Goal: Task Accomplishment & Management: Complete application form

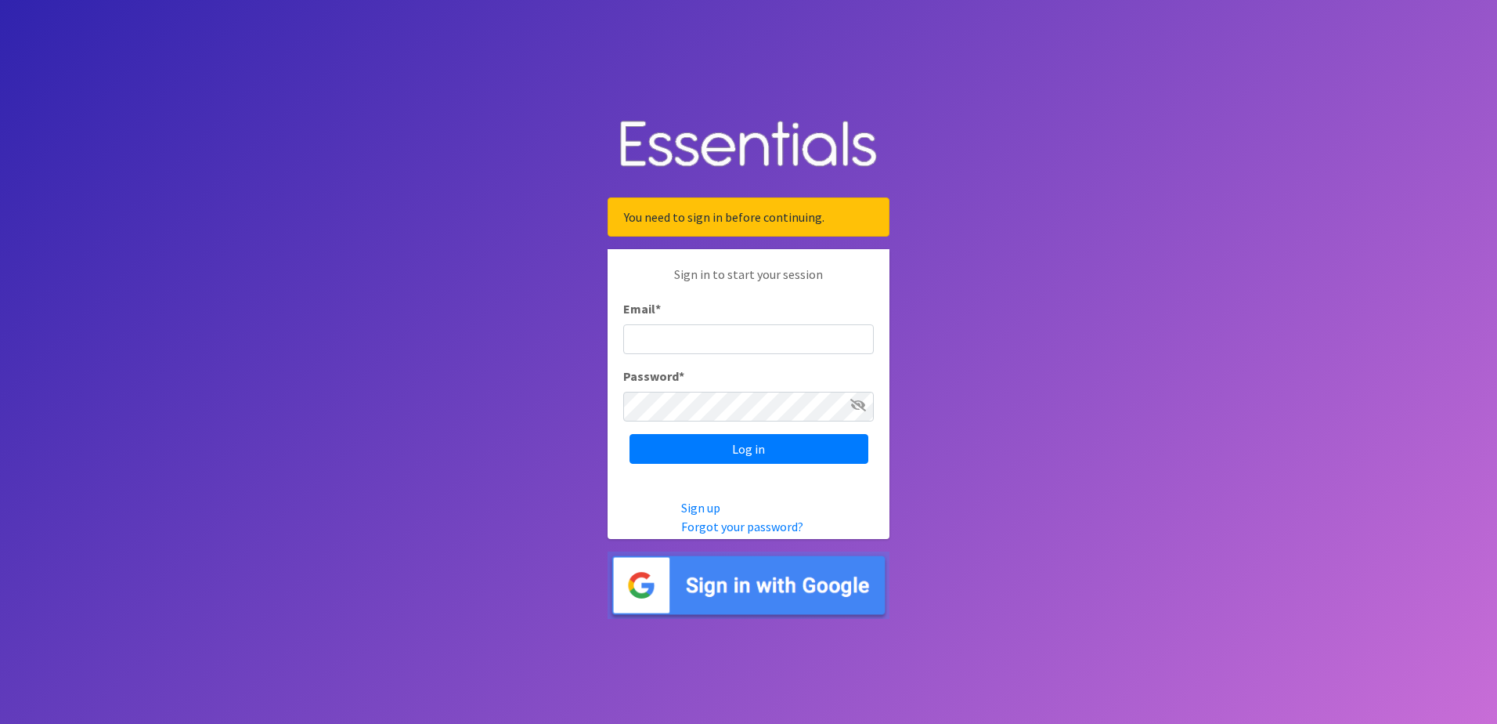
type input "[EMAIL_ADDRESS][DOMAIN_NAME]"
click at [854, 413] on span at bounding box center [858, 404] width 16 height 19
click at [858, 407] on icon at bounding box center [858, 405] width 16 height 13
click at [821, 437] on input "Log in" at bounding box center [749, 449] width 239 height 30
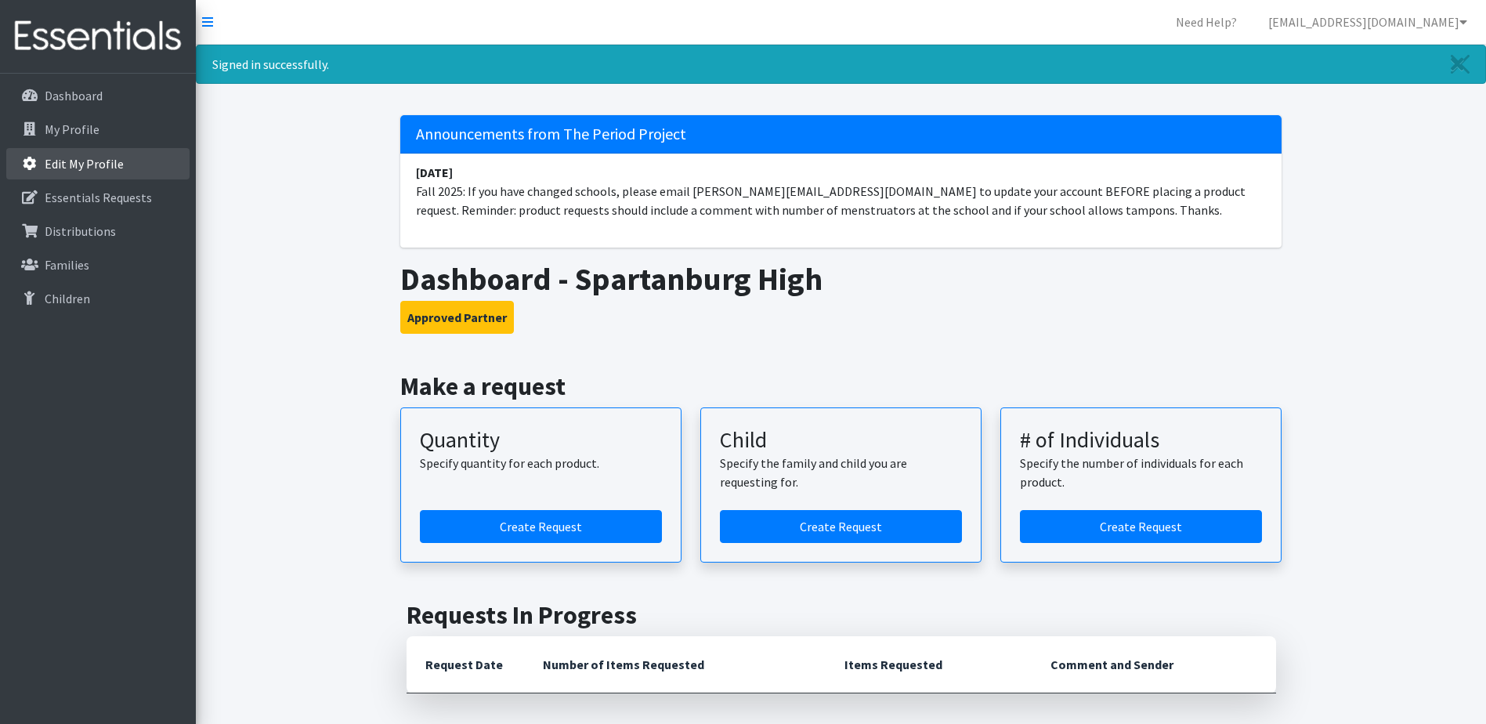
click at [92, 153] on link "Edit My Profile" at bounding box center [97, 163] width 183 height 31
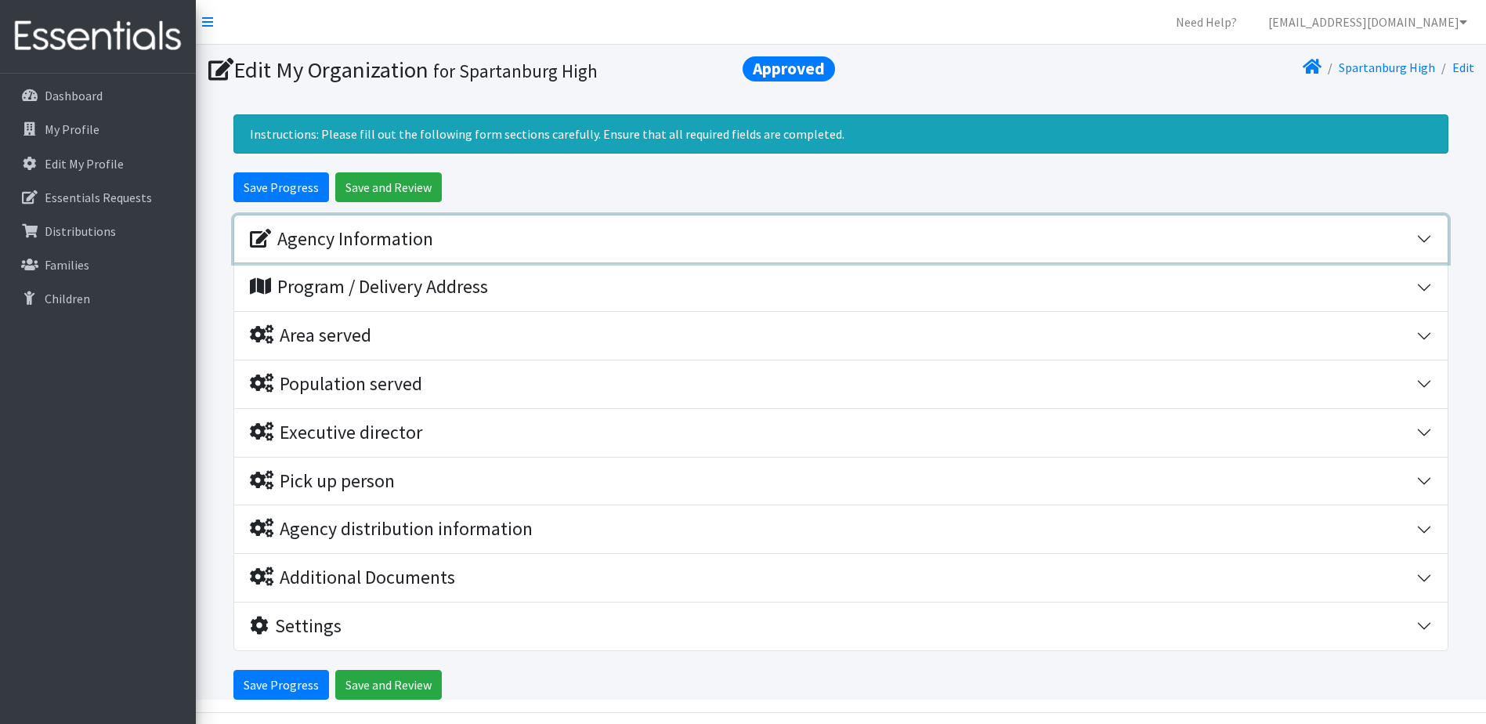
click at [318, 247] on div "Agency Information" at bounding box center [341, 239] width 183 height 23
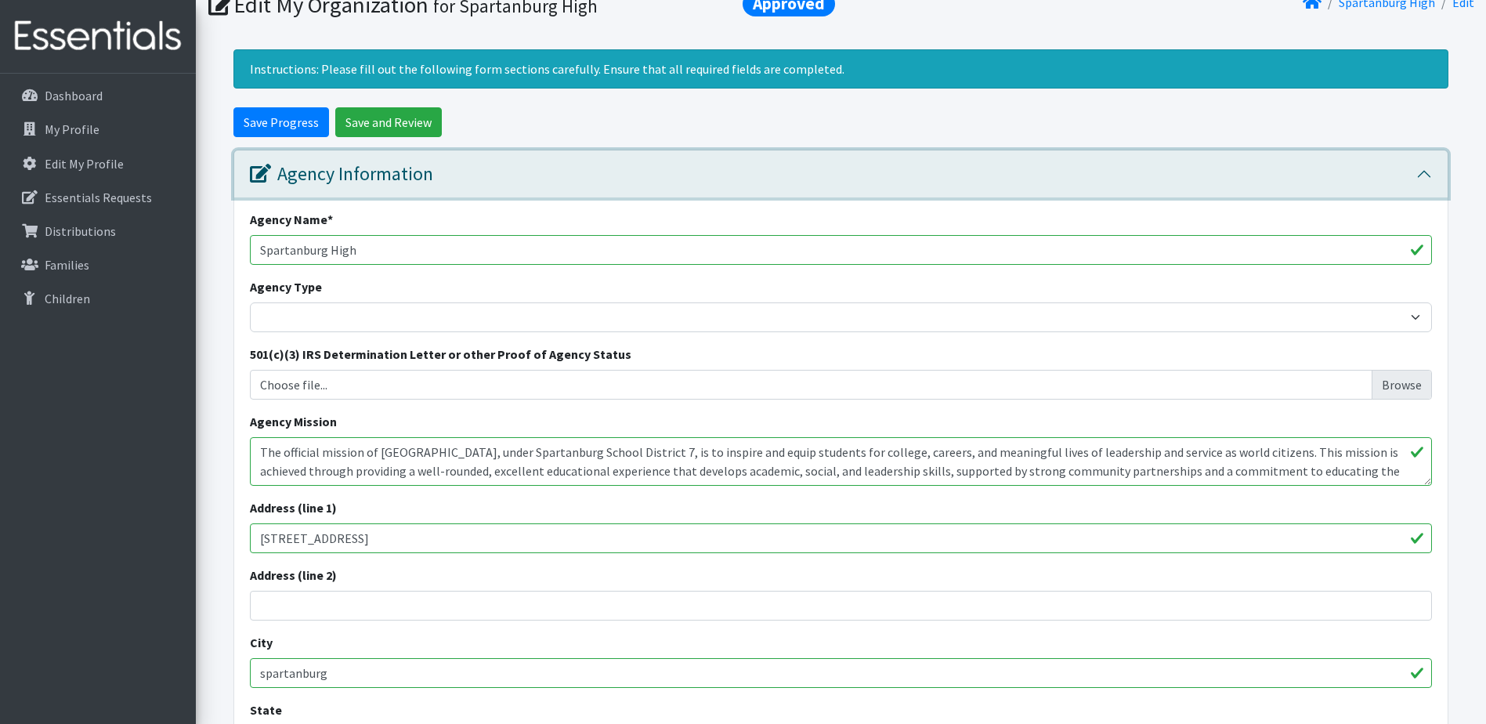
scroll to position [392, 0]
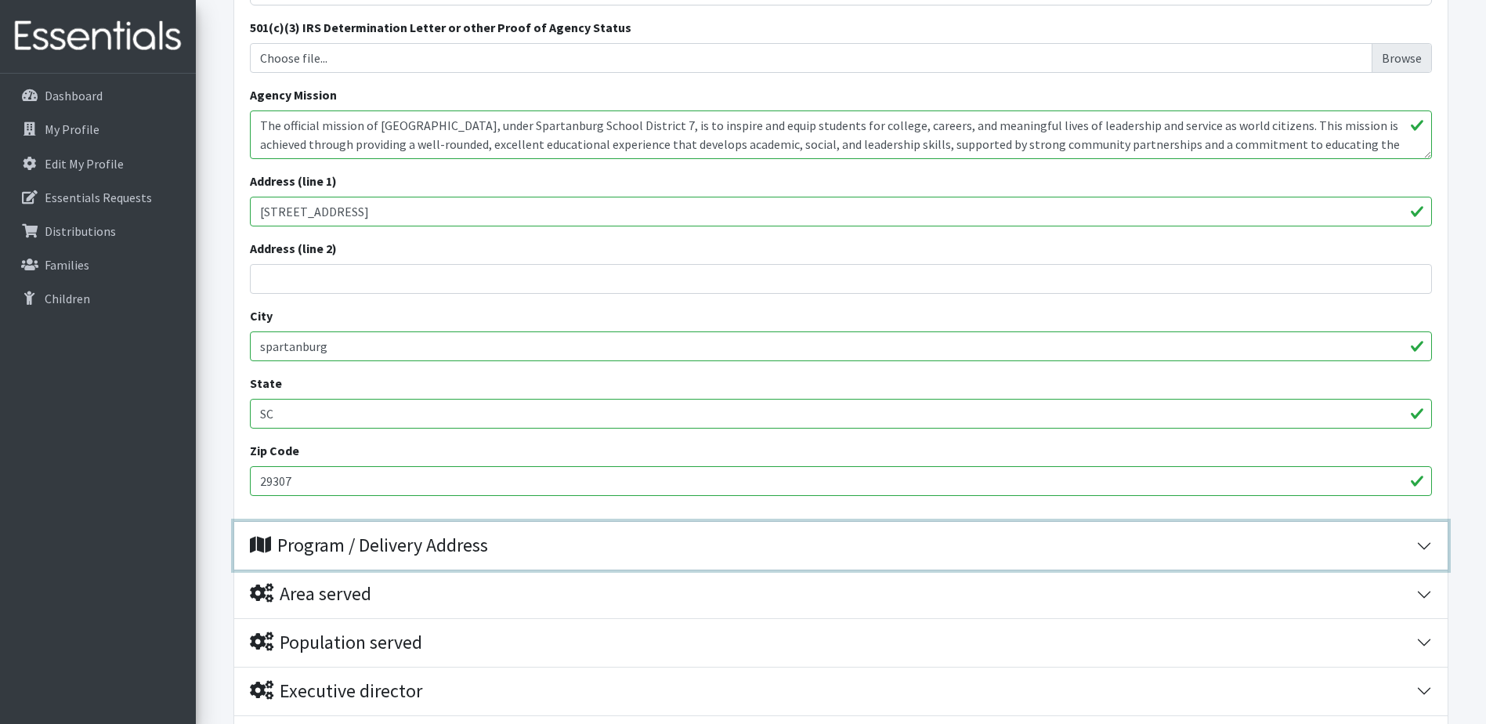
click at [367, 543] on div "Program / Delivery Address" at bounding box center [369, 545] width 238 height 23
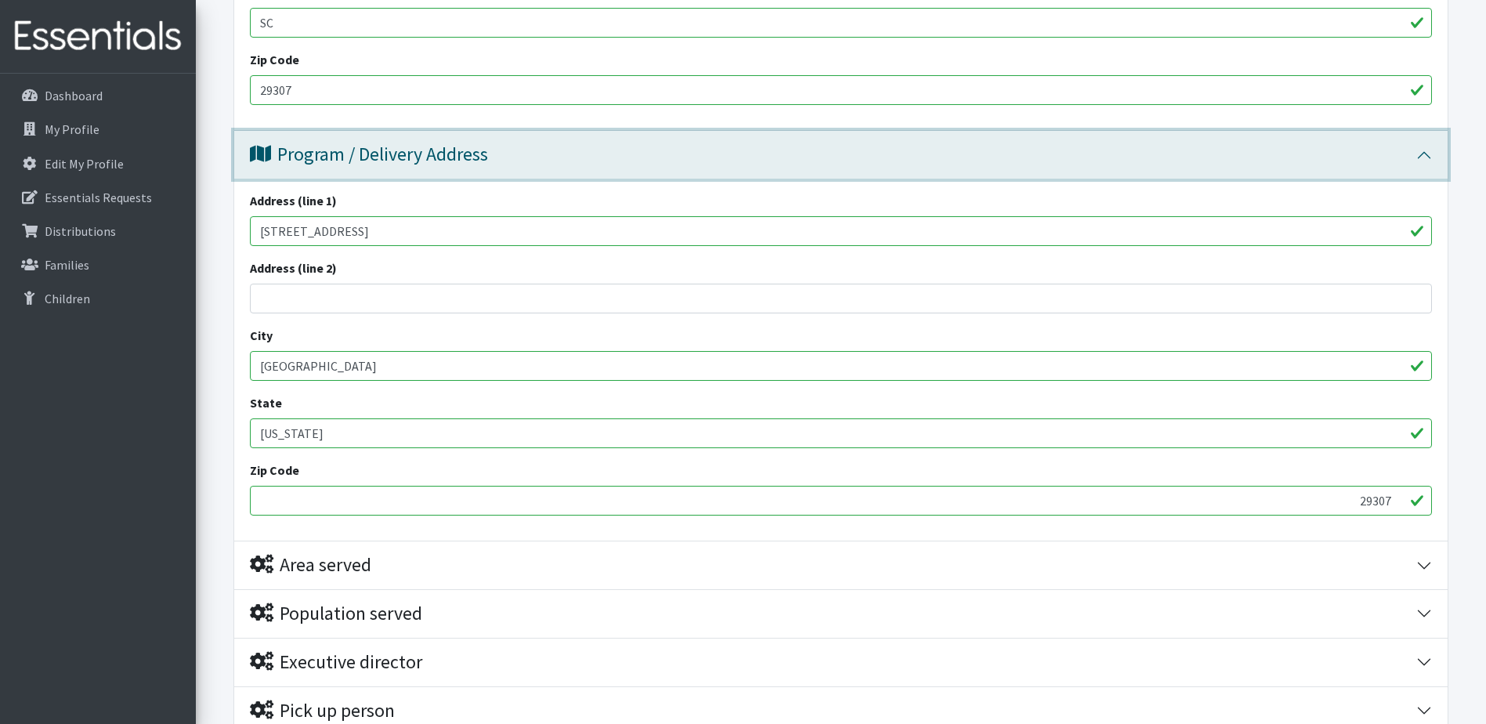
scroll to position [783, 0]
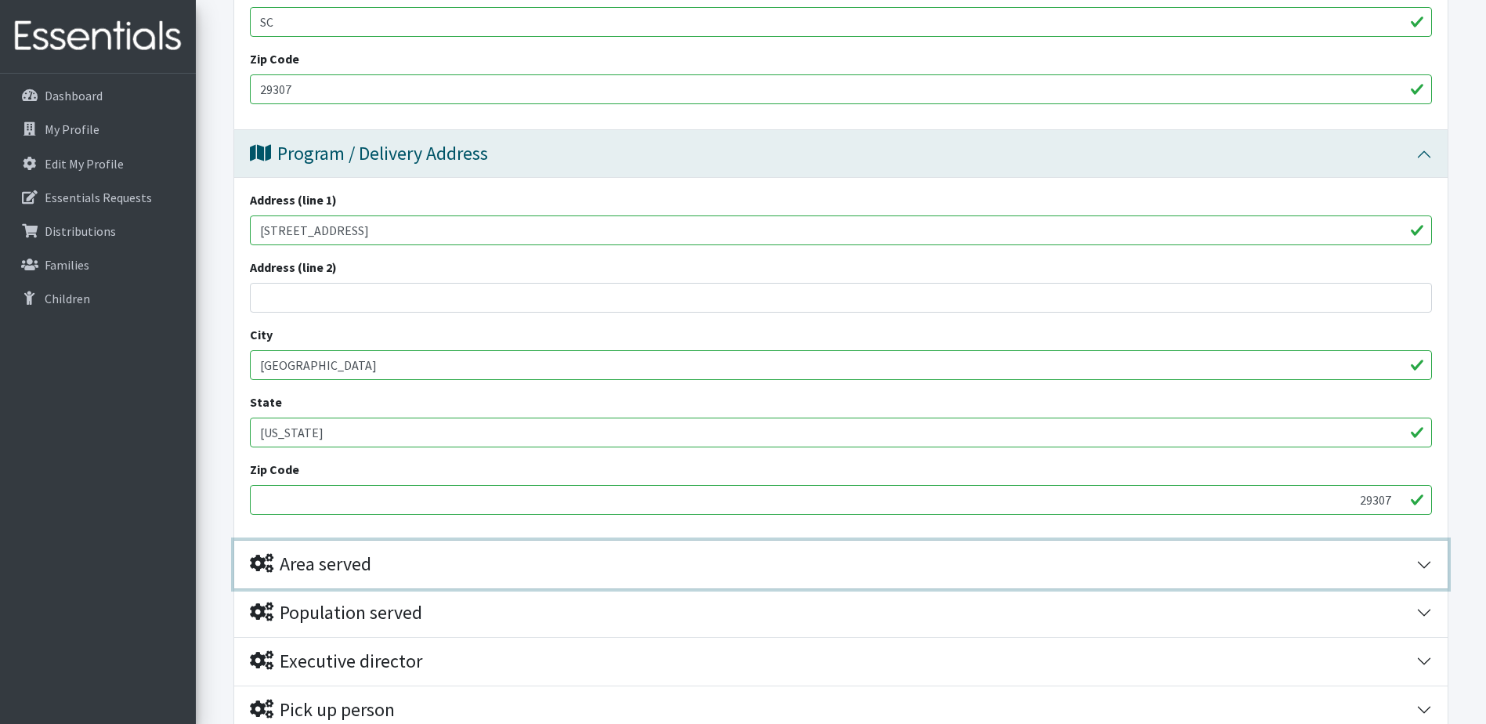
click at [334, 563] on div "Area served" at bounding box center [310, 564] width 121 height 23
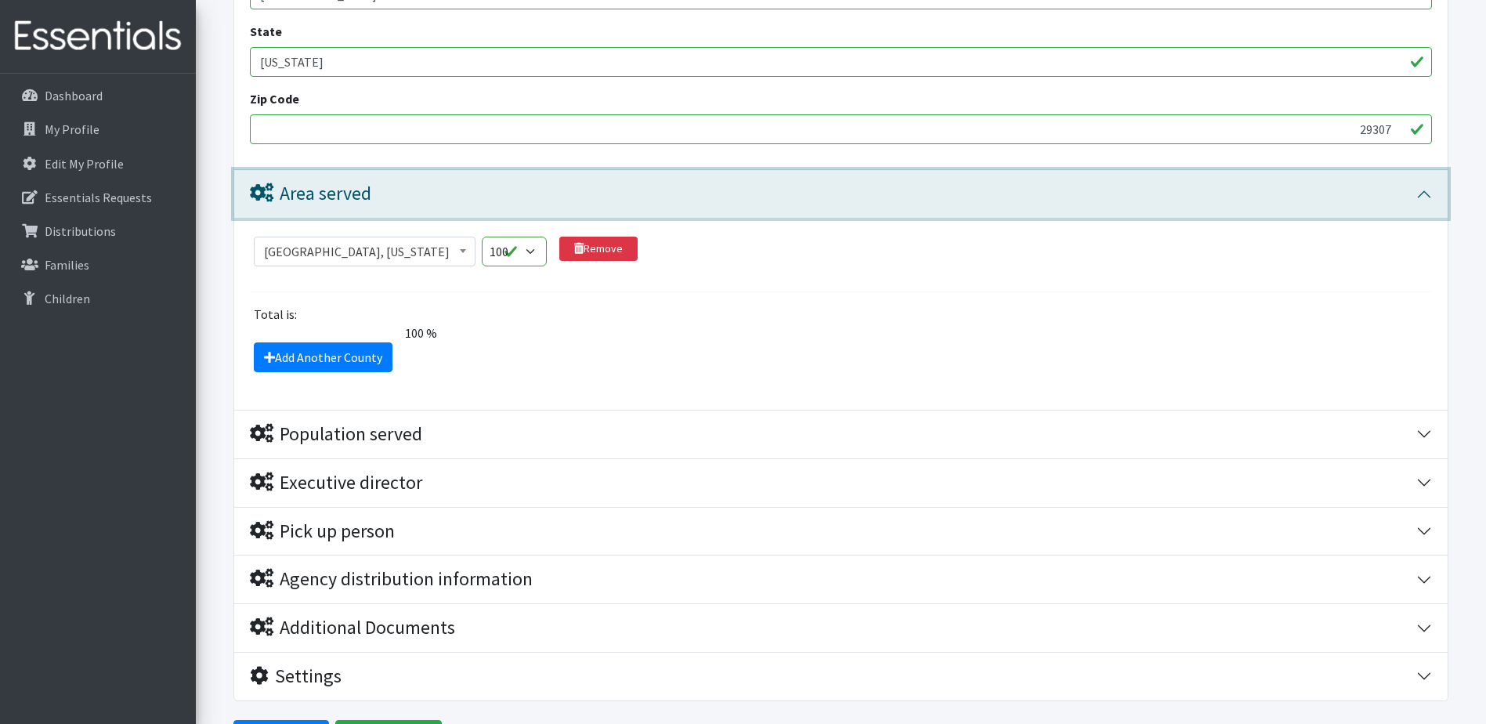
scroll to position [1251, 0]
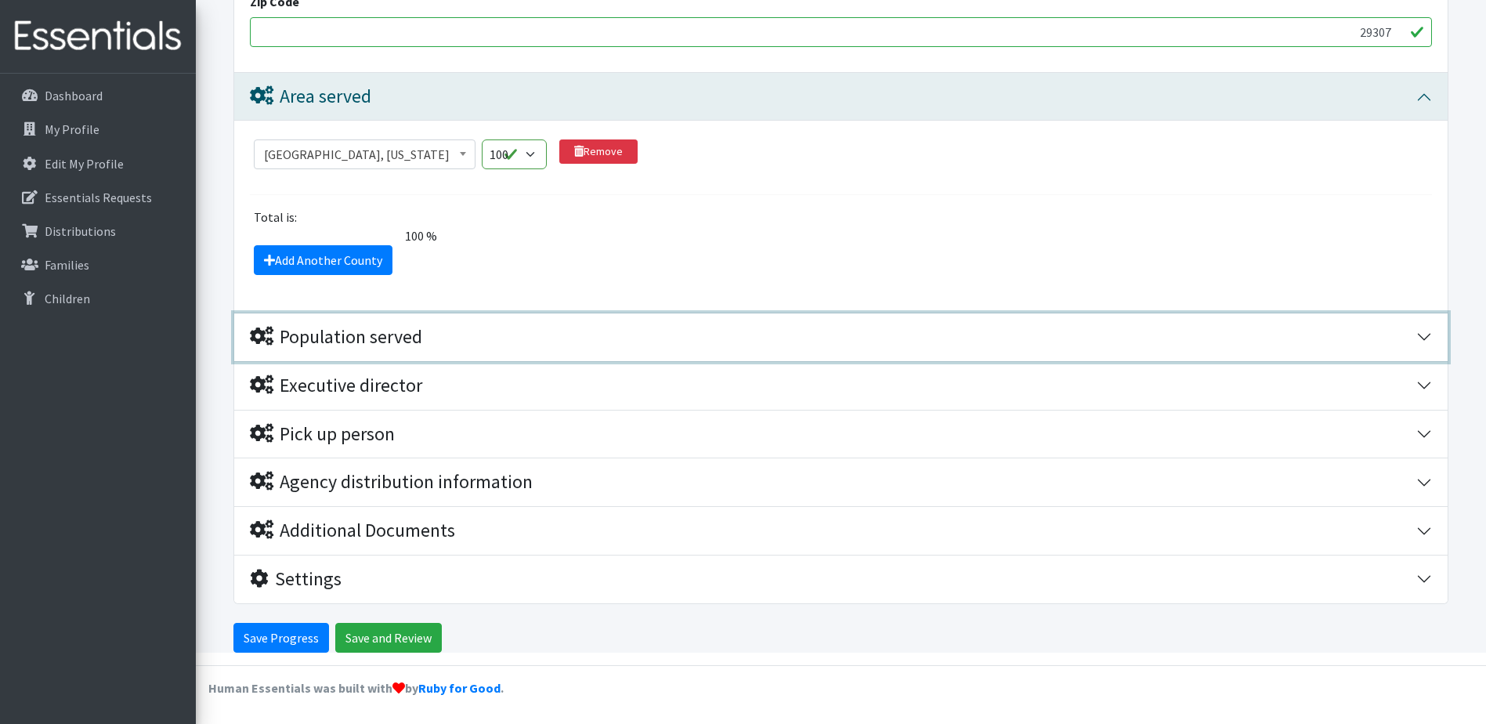
click at [349, 334] on div "Population served" at bounding box center [336, 337] width 172 height 23
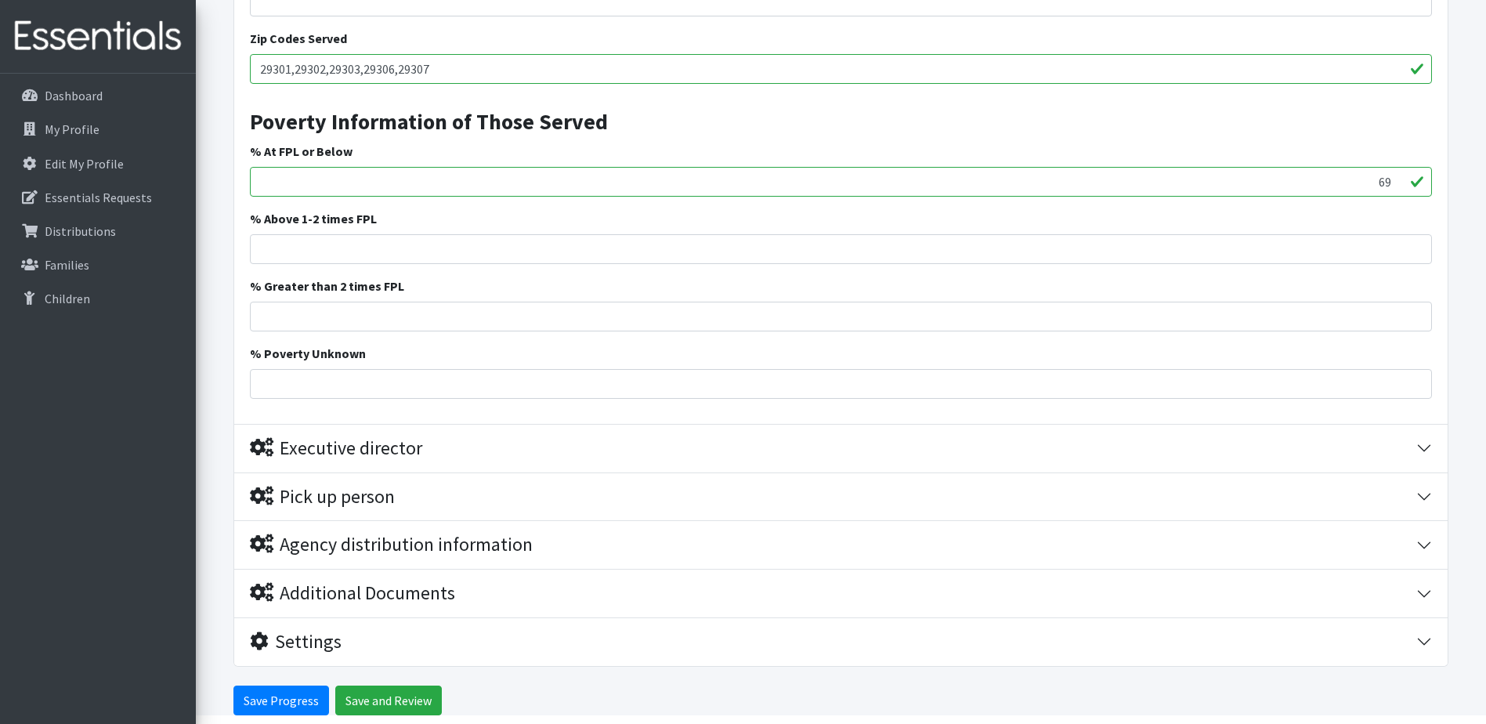
scroll to position [2426, 0]
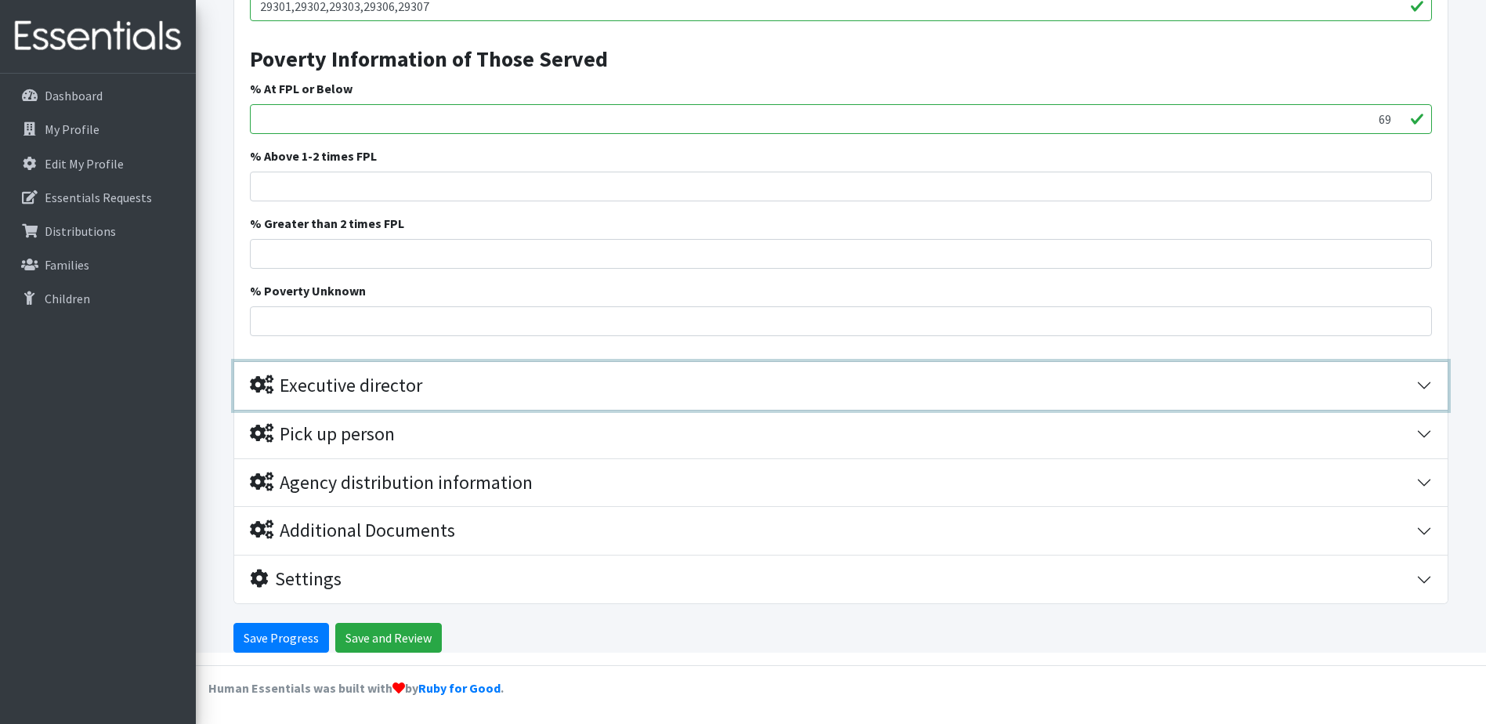
click at [364, 394] on div "Executive director" at bounding box center [336, 385] width 172 height 23
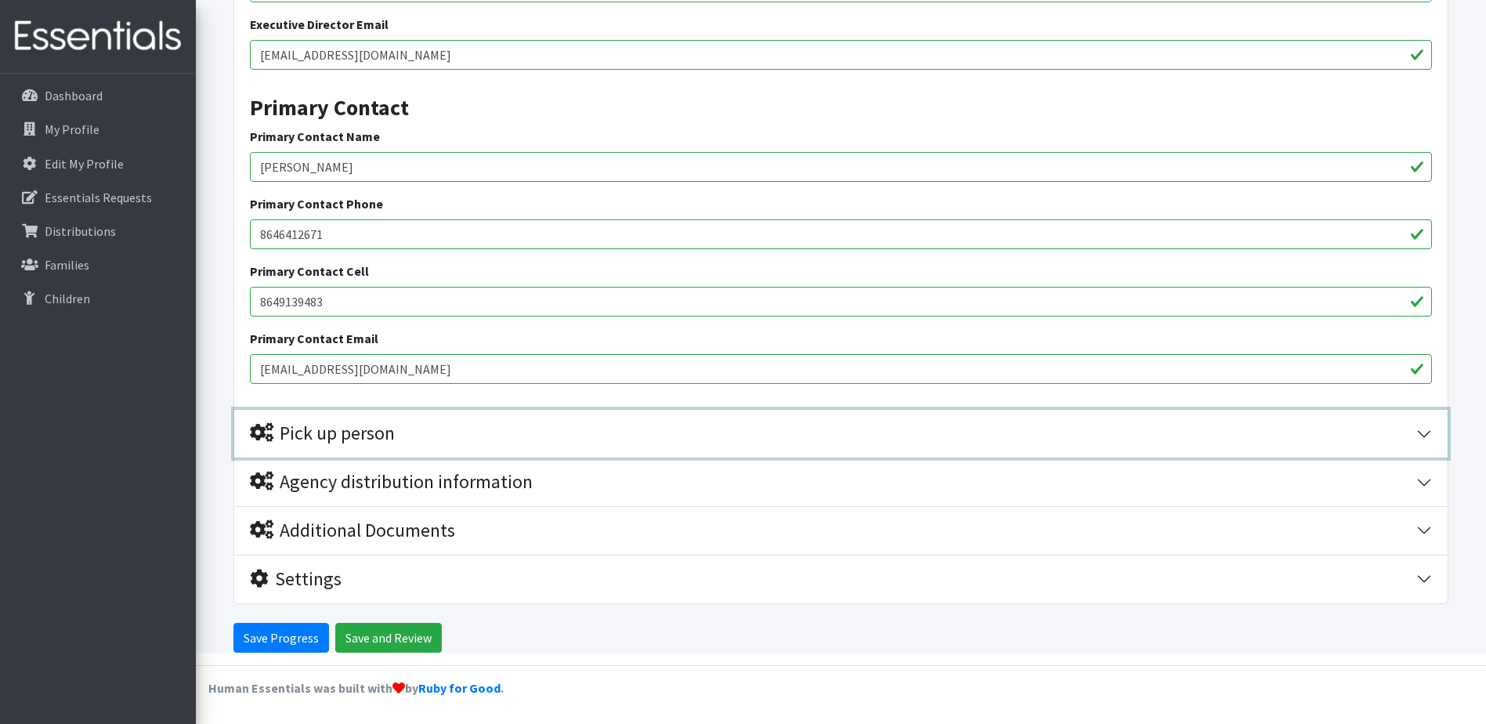
click at [377, 428] on div "Pick up person" at bounding box center [322, 433] width 145 height 23
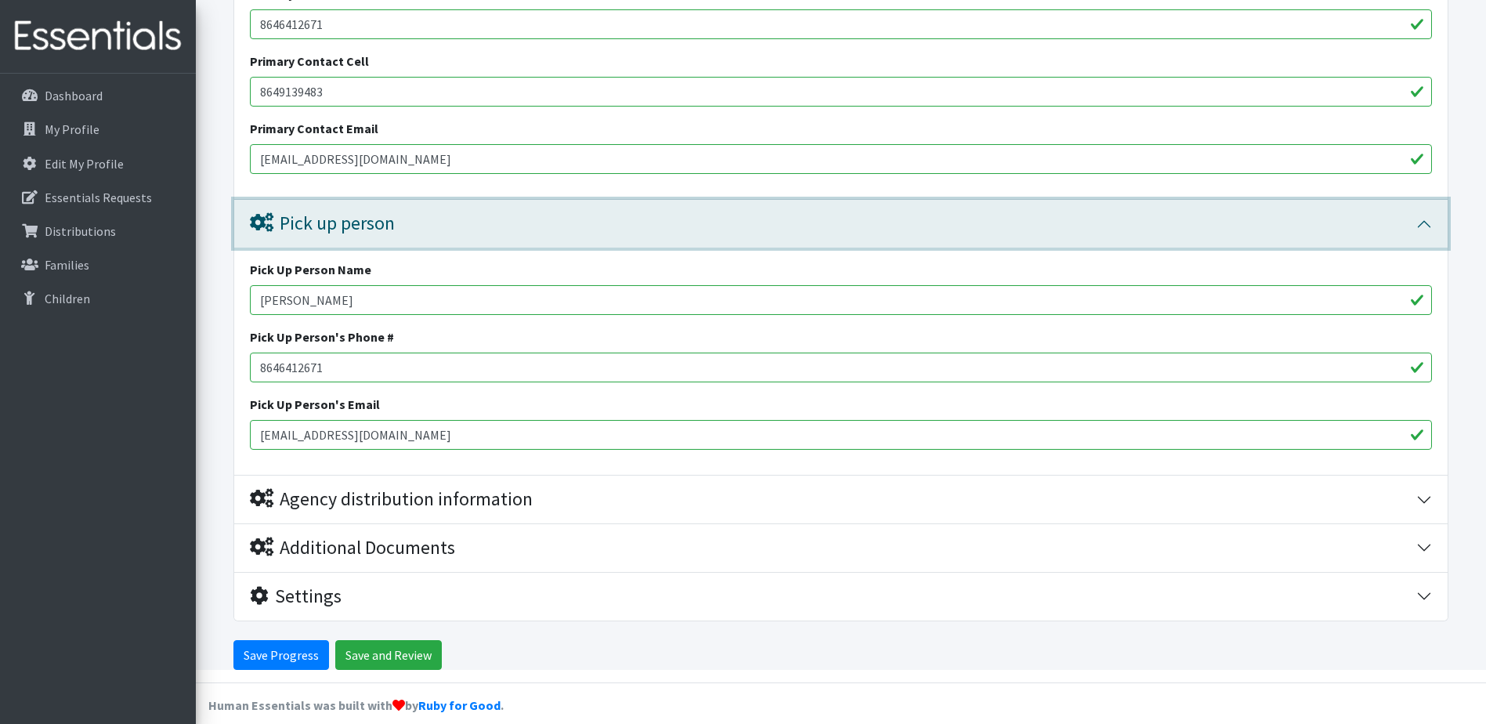
scroll to position [3195, 0]
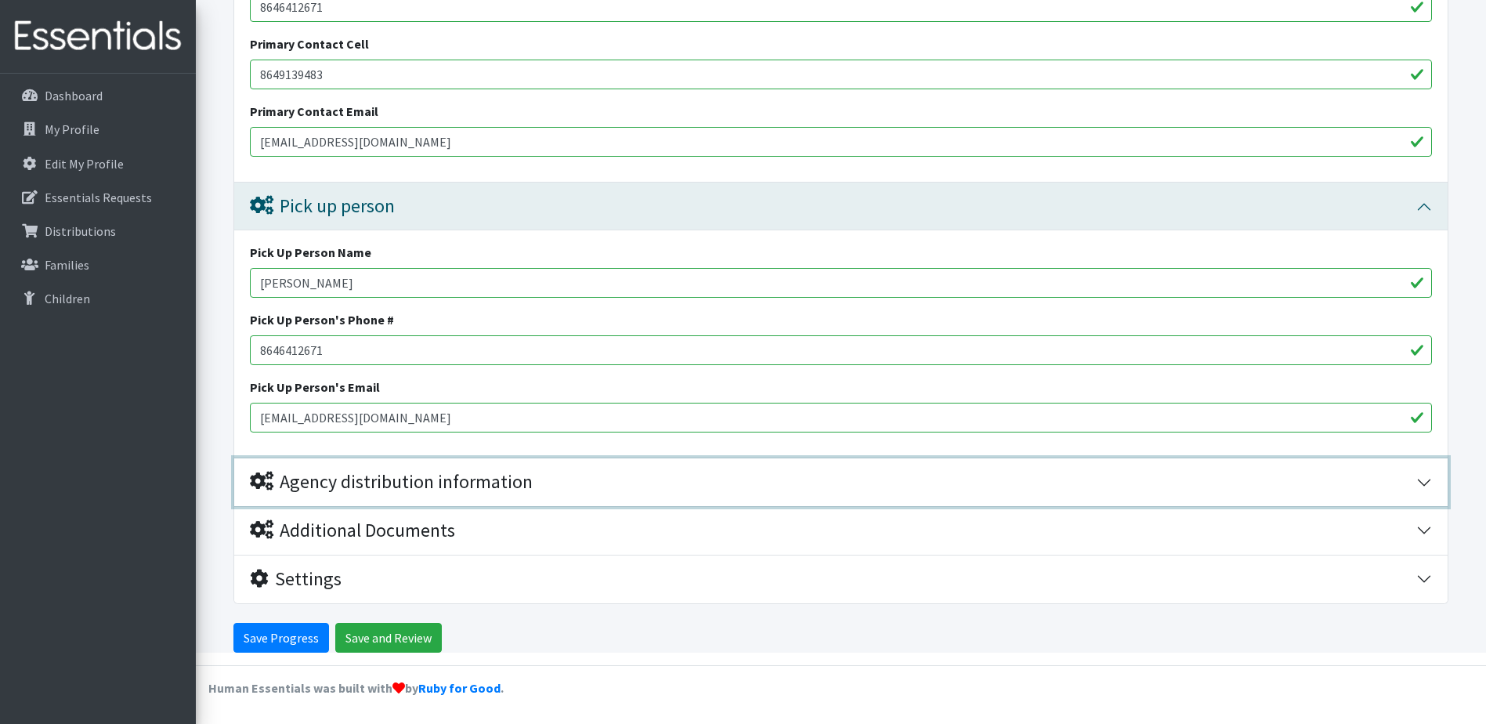
click at [376, 478] on div "Agency distribution information" at bounding box center [391, 482] width 283 height 23
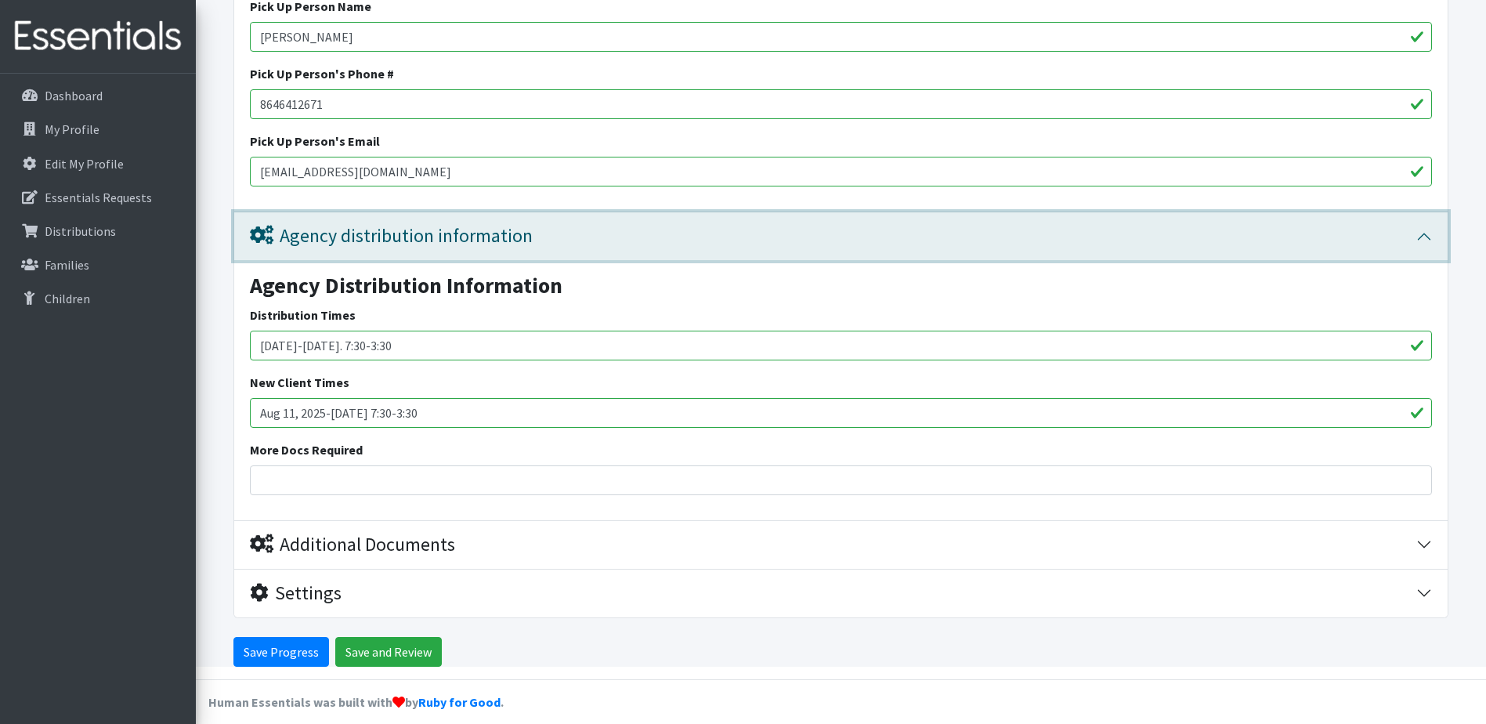
scroll to position [3454, 0]
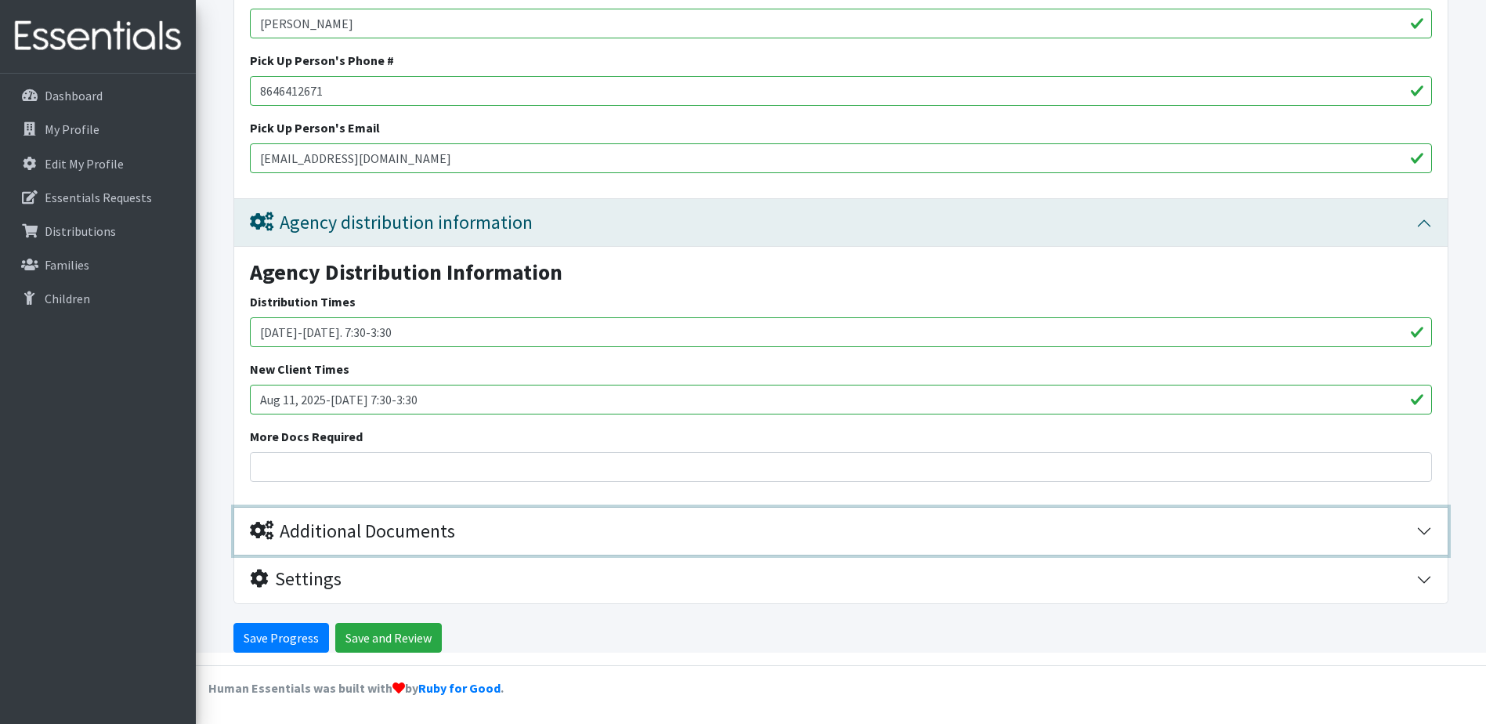
click at [434, 528] on div "Additional Documents" at bounding box center [352, 531] width 205 height 23
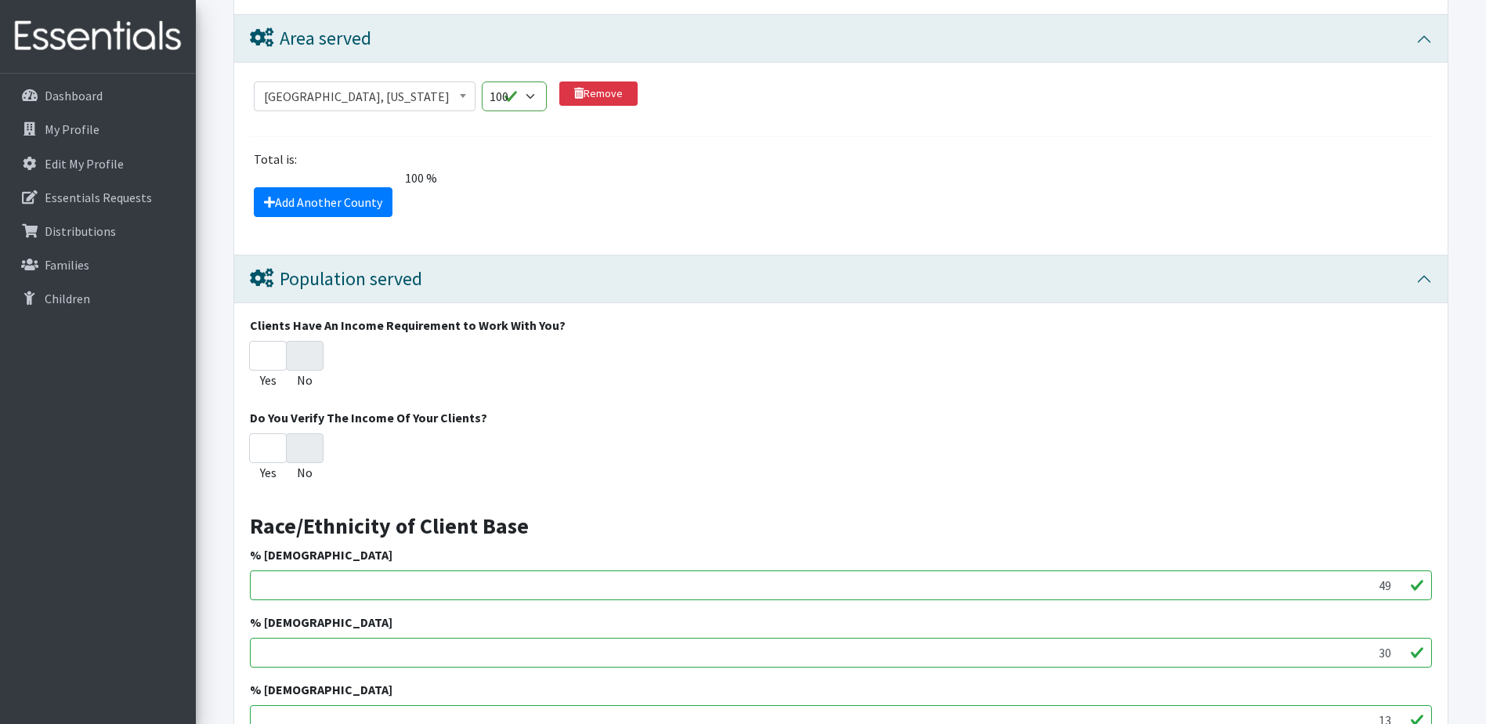
scroll to position [1251, 0]
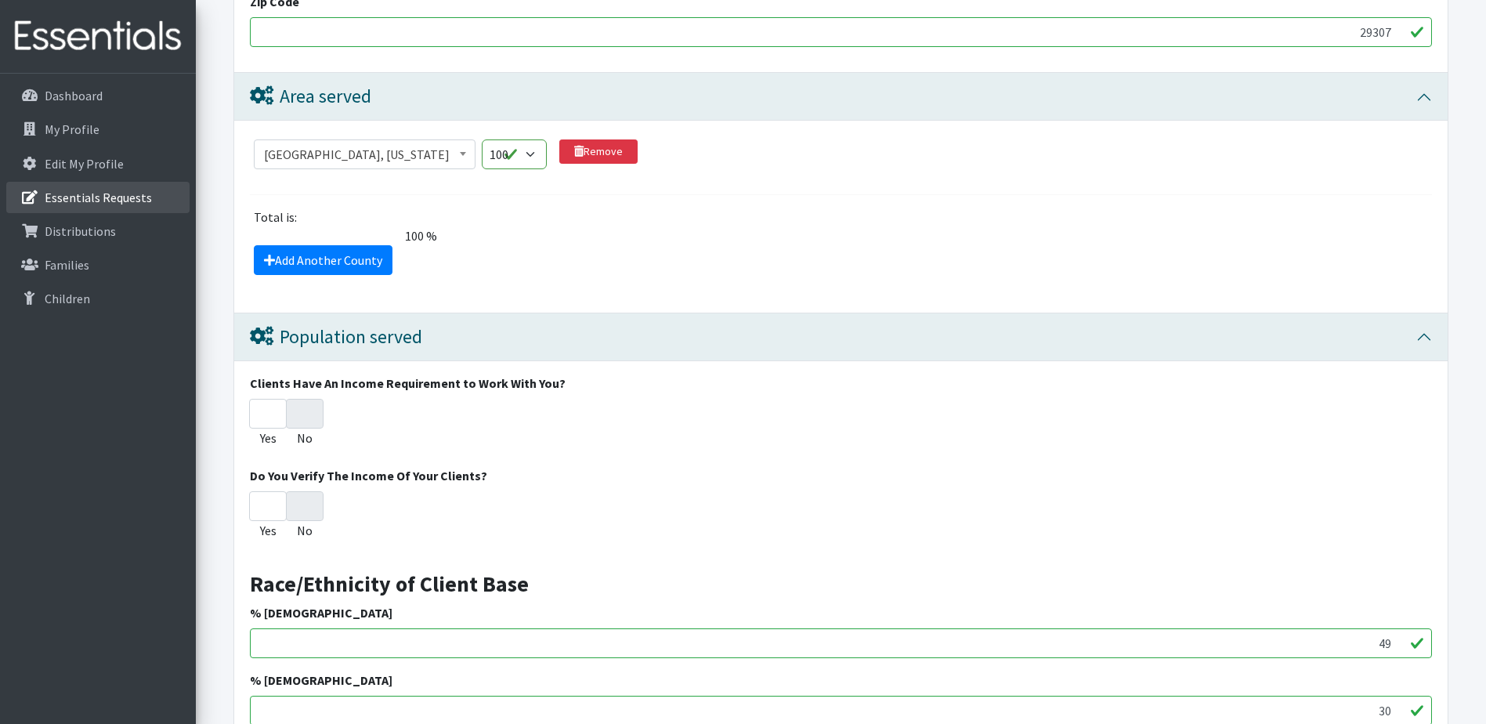
click at [109, 198] on p "Essentials Requests" at bounding box center [98, 198] width 107 height 16
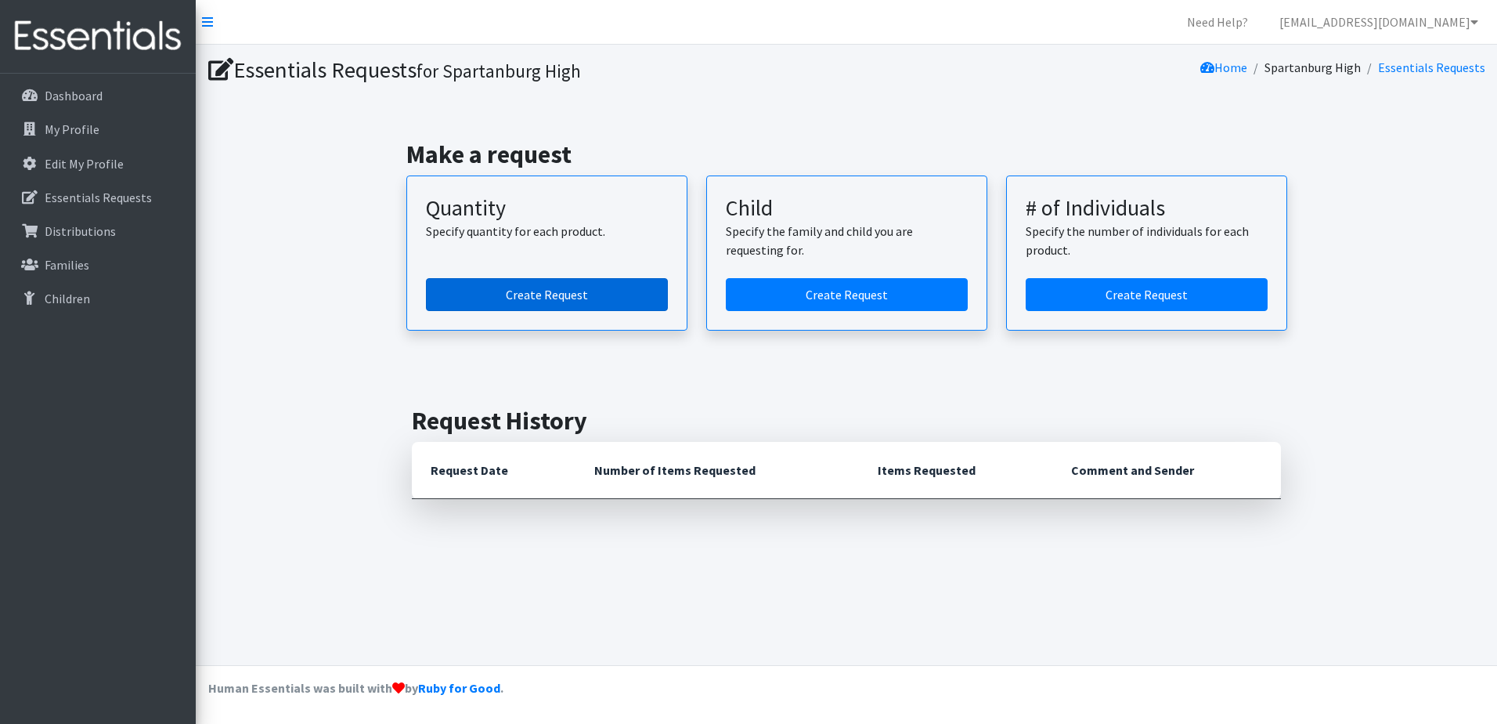
click at [598, 294] on link "Create Request" at bounding box center [547, 294] width 242 height 33
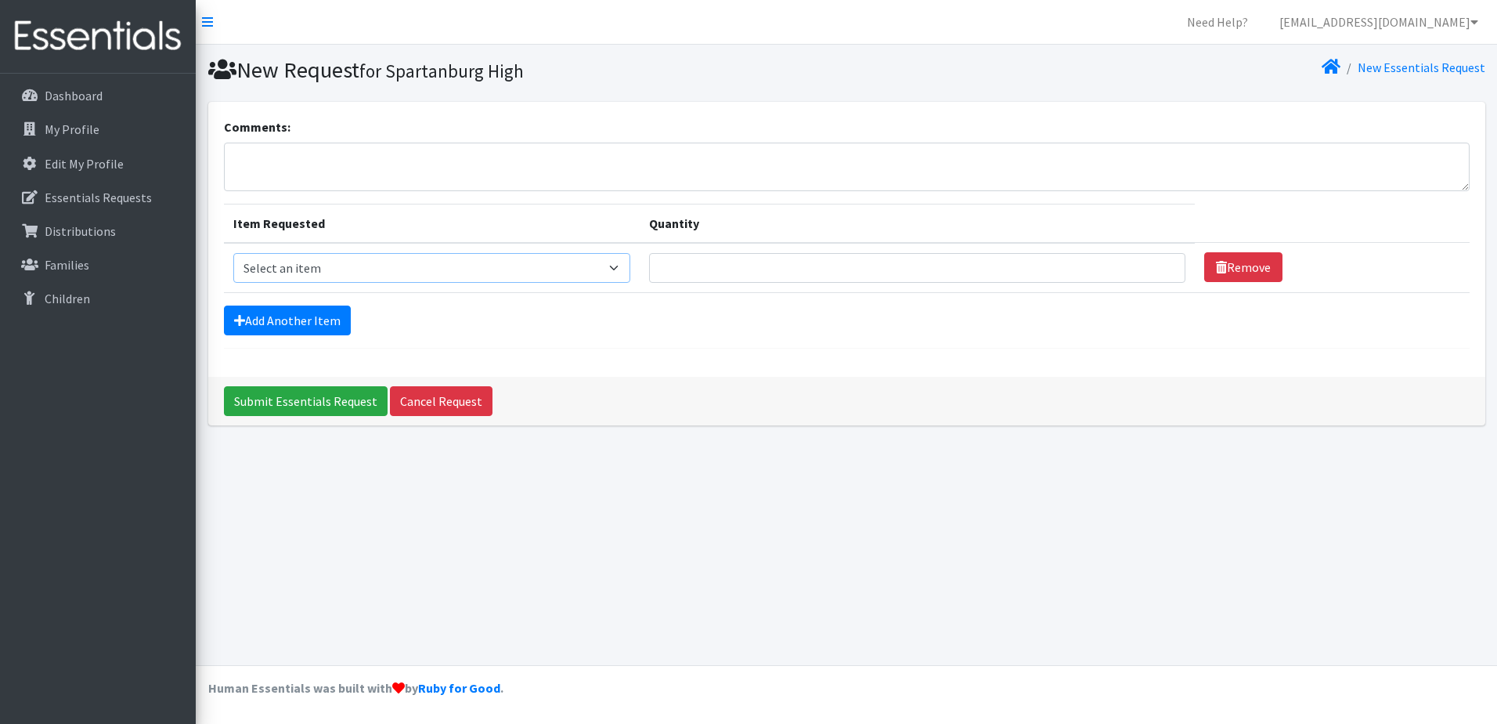
click at [531, 267] on select "Select an item Adult Period Pack Student Period Pack" at bounding box center [431, 268] width 397 height 30
click at [684, 272] on input "Quantity" at bounding box center [917, 268] width 536 height 30
click at [782, 275] on input "Quantity" at bounding box center [917, 268] width 536 height 30
click at [569, 275] on select "Select an item Adult Period Pack Student Period Pack" at bounding box center [431, 268] width 397 height 30
click at [478, 266] on select "Select an item Adult Period Pack Student Period Pack" at bounding box center [431, 268] width 397 height 30
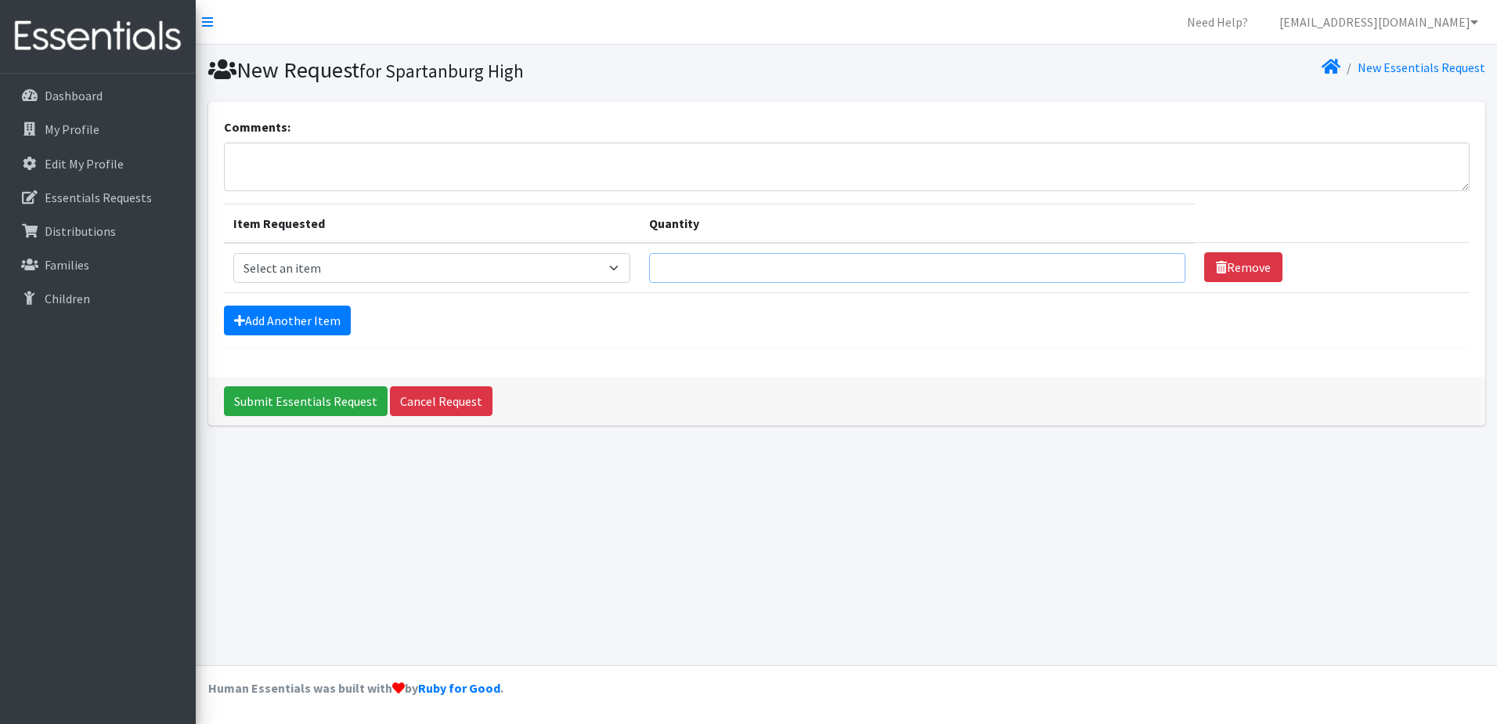
click at [962, 266] on input "Quantity" at bounding box center [917, 268] width 536 height 30
click at [536, 279] on select "Select an item Adult Period Pack Student Period Pack" at bounding box center [431, 268] width 397 height 30
click at [905, 432] on div "Comments: Item Requested Quantity Item Requested Select an item Adult Period Pa…" at bounding box center [846, 270] width 1289 height 336
click at [471, 278] on select "Select an item Adult Period Pack Student Period Pack" at bounding box center [431, 268] width 397 height 30
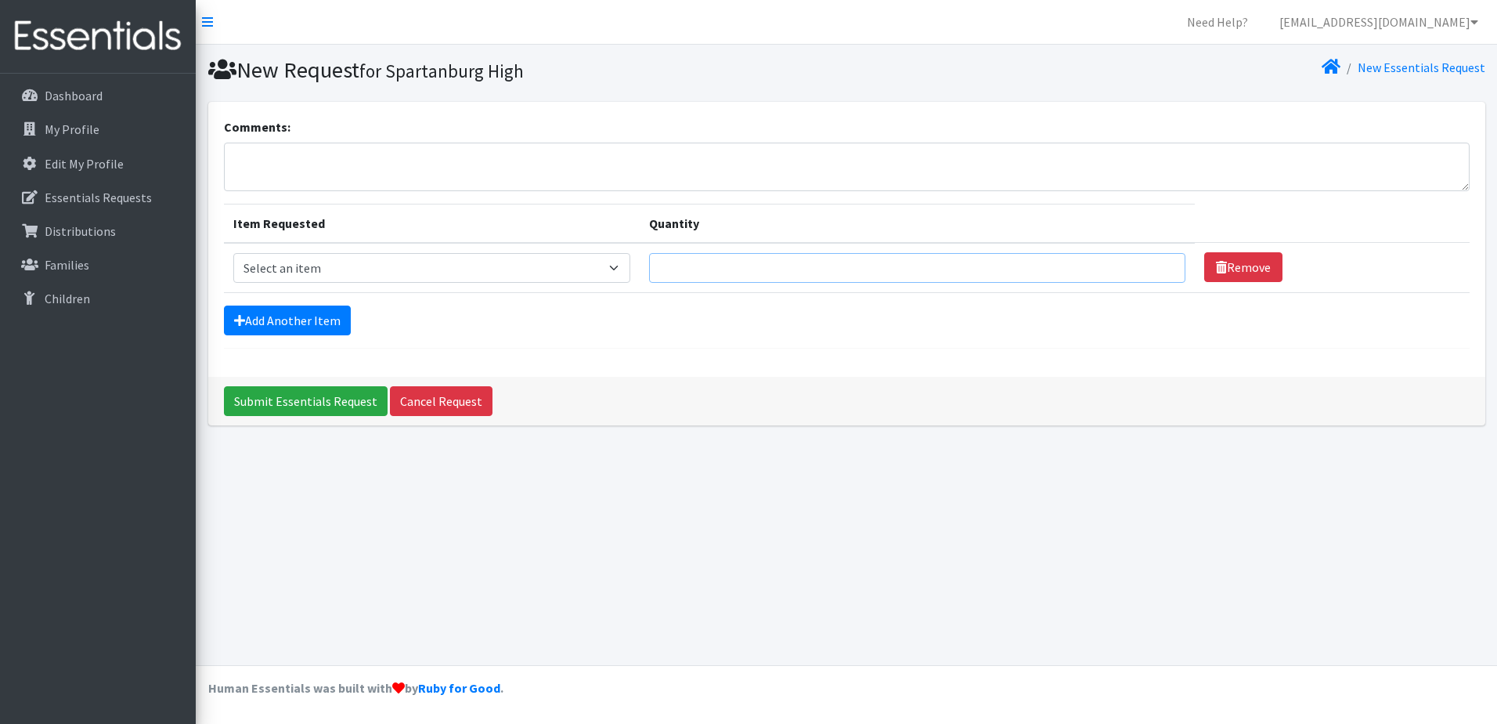
click at [906, 273] on input "Quantity" at bounding box center [917, 268] width 536 height 30
type input "1"
click at [1155, 262] on input "1" at bounding box center [917, 268] width 536 height 30
click at [471, 266] on select "Select an item Adult Period Pack Student Period Pack" at bounding box center [431, 268] width 397 height 30
select select "7757"
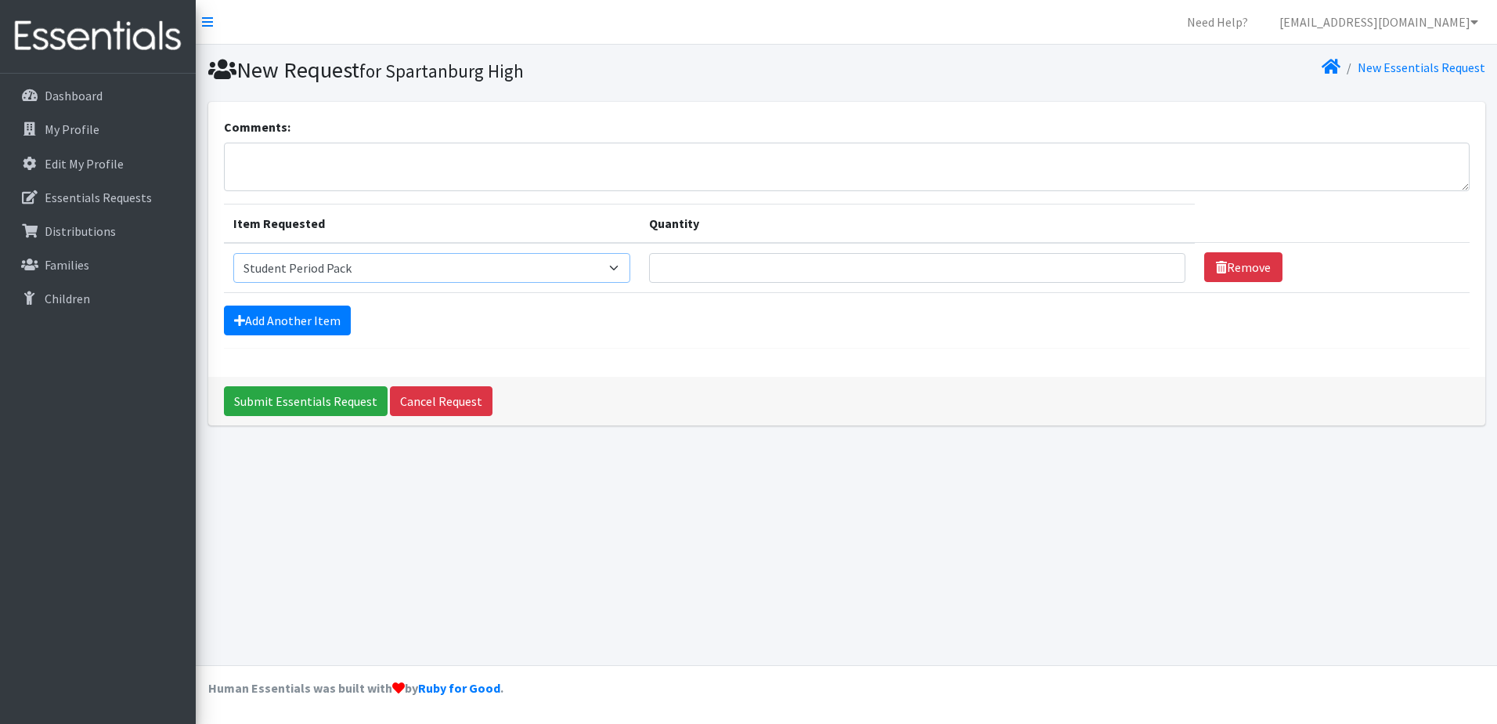
click at [233, 253] on select "Select an item Adult Period Pack Student Period Pack" at bounding box center [431, 268] width 397 height 30
